Goal: Check status: Check status

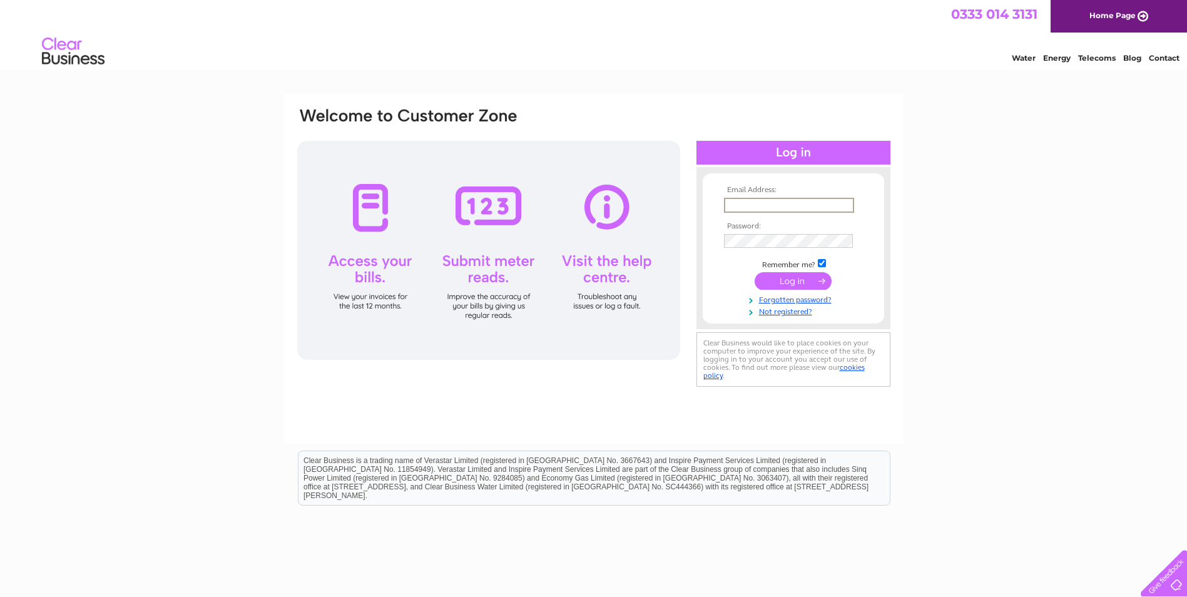
click at [744, 200] on input "text" at bounding box center [789, 205] width 130 height 15
type input "okengineering@hotmail.co.uk"
click at [755, 272] on input "submit" at bounding box center [793, 281] width 77 height 18
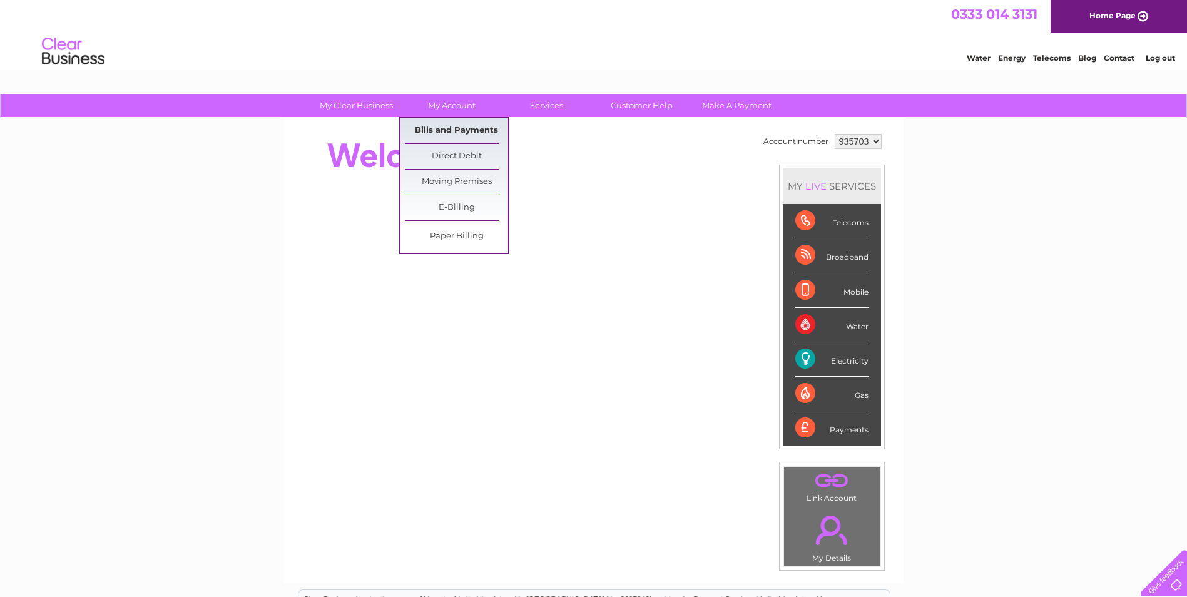
click at [453, 127] on link "Bills and Payments" at bounding box center [456, 130] width 103 height 25
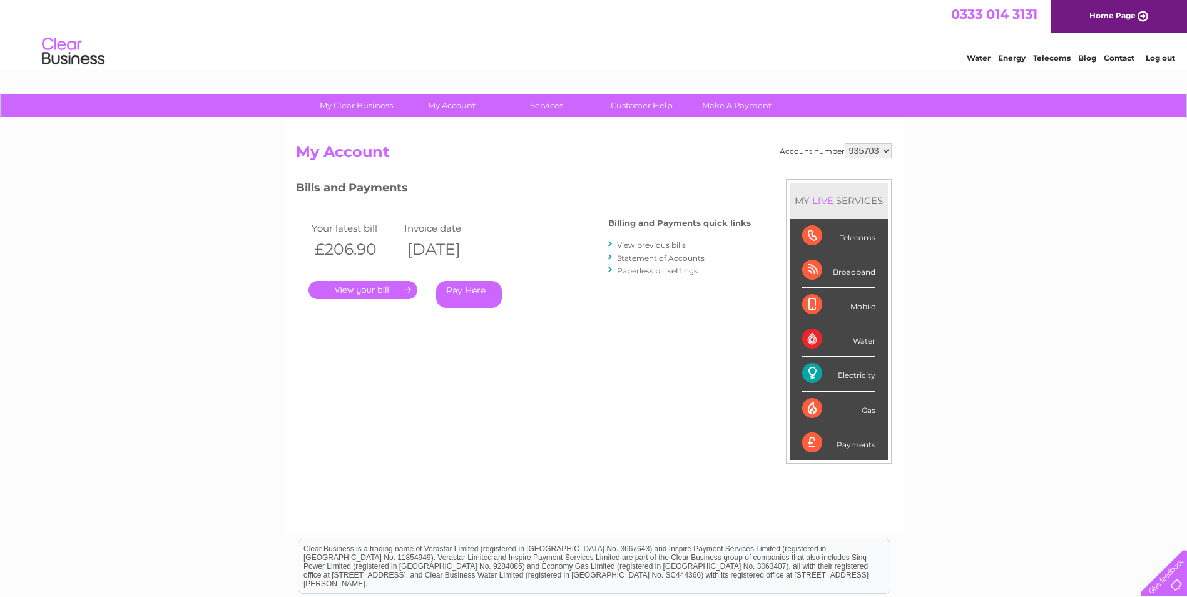
click at [348, 287] on link "." at bounding box center [363, 290] width 109 height 18
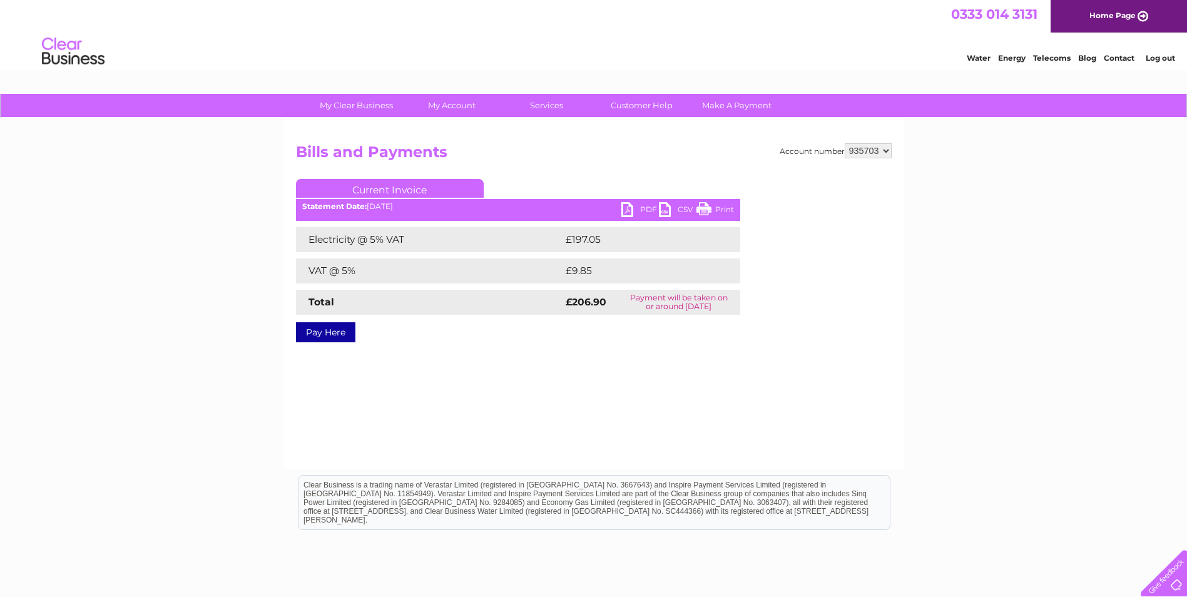
click at [634, 205] on link "PDF" at bounding box center [640, 211] width 38 height 18
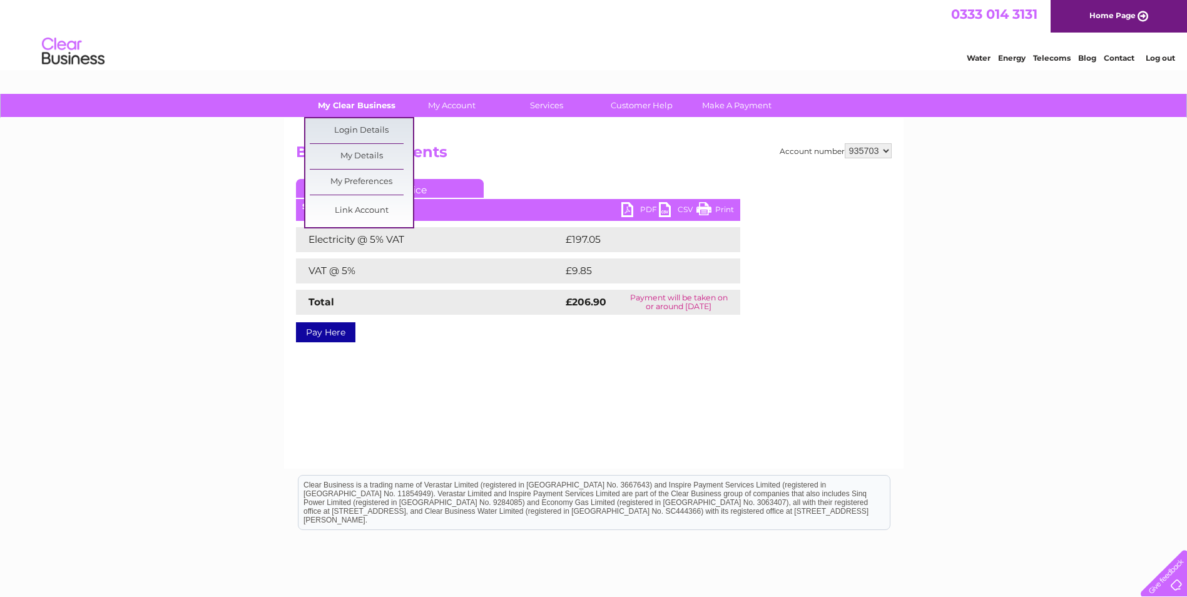
click at [350, 100] on link "My Clear Business" at bounding box center [356, 105] width 103 height 23
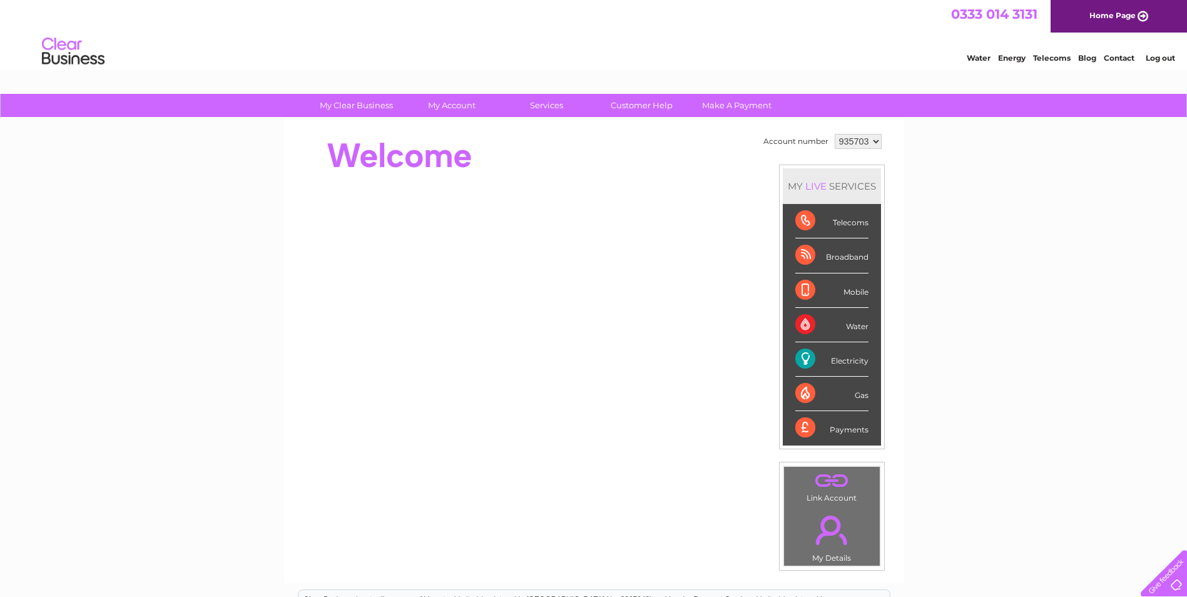
click at [841, 545] on link "." at bounding box center [831, 530] width 89 height 44
